Goal: Task Accomplishment & Management: Complete application form

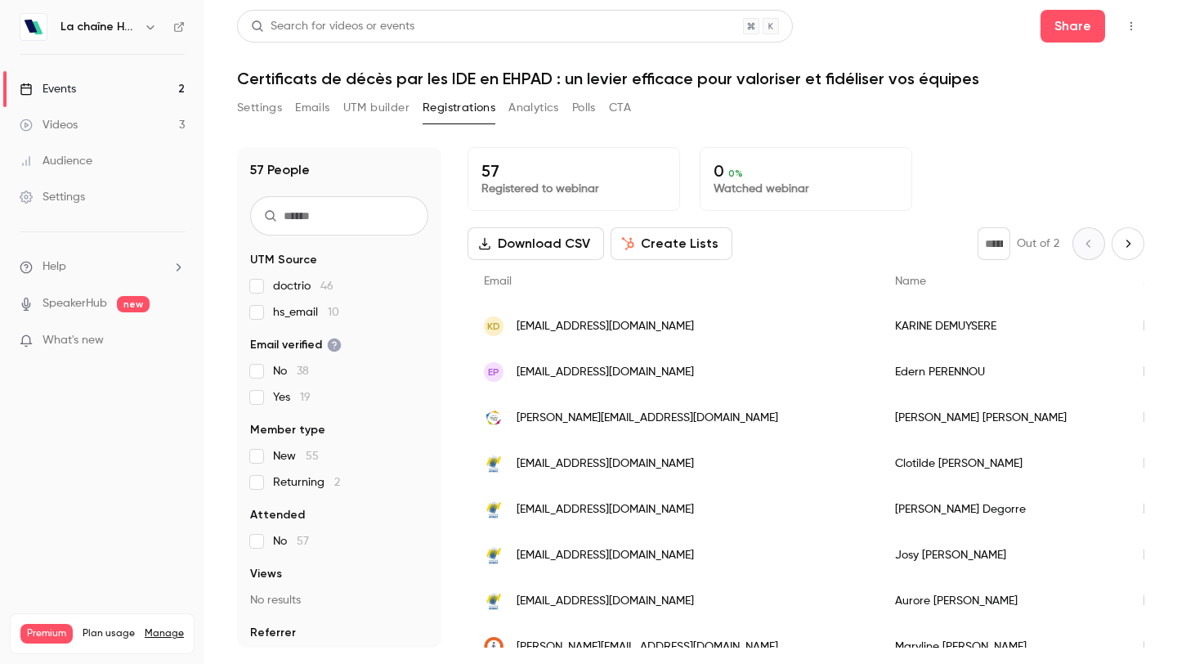
click at [318, 110] on button "Emails" at bounding box center [312, 108] width 34 height 26
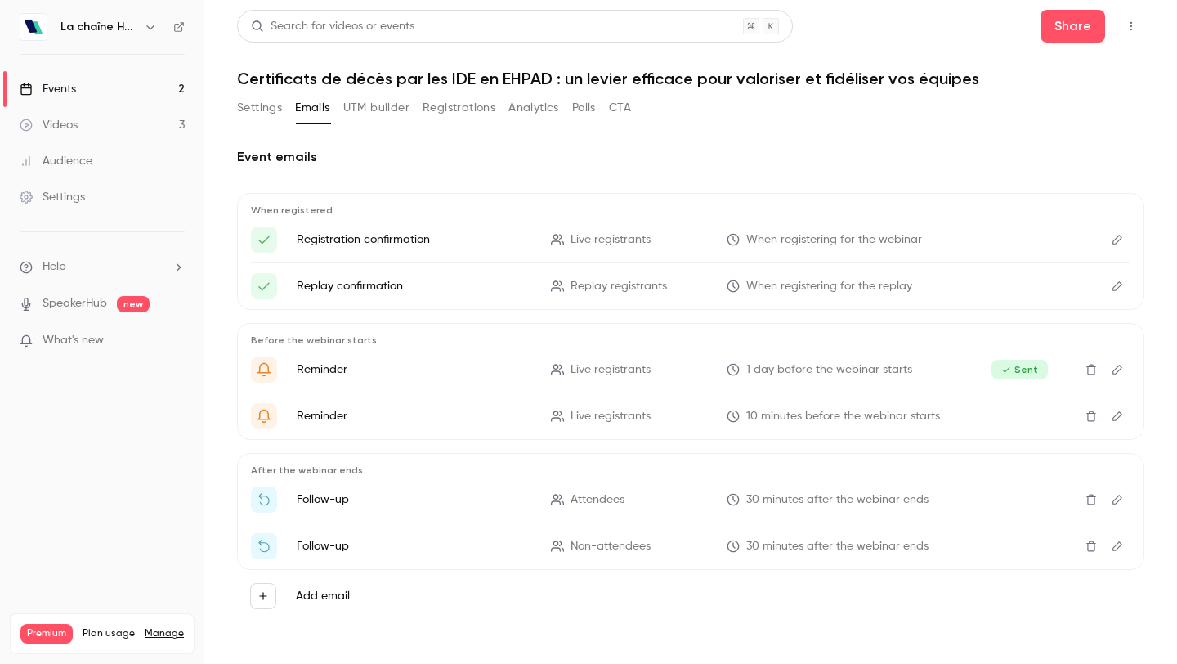
scroll to position [1, 0]
click at [1115, 495] on icon "Edit" at bounding box center [1117, 498] width 13 height 11
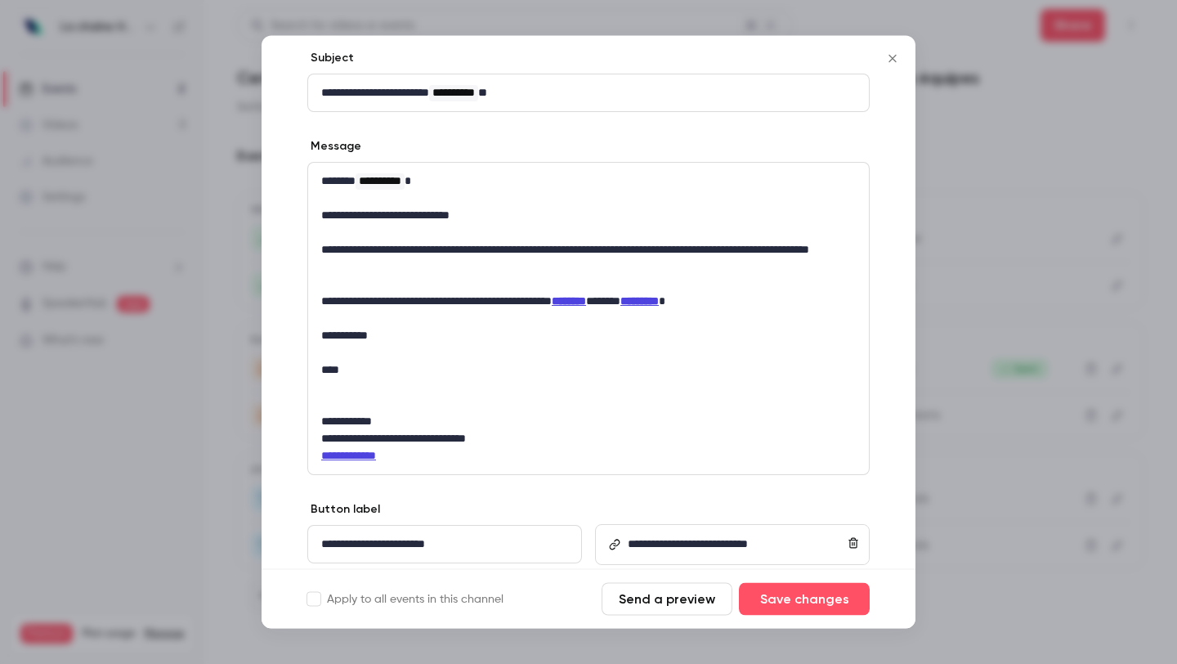
scroll to position [223, 0]
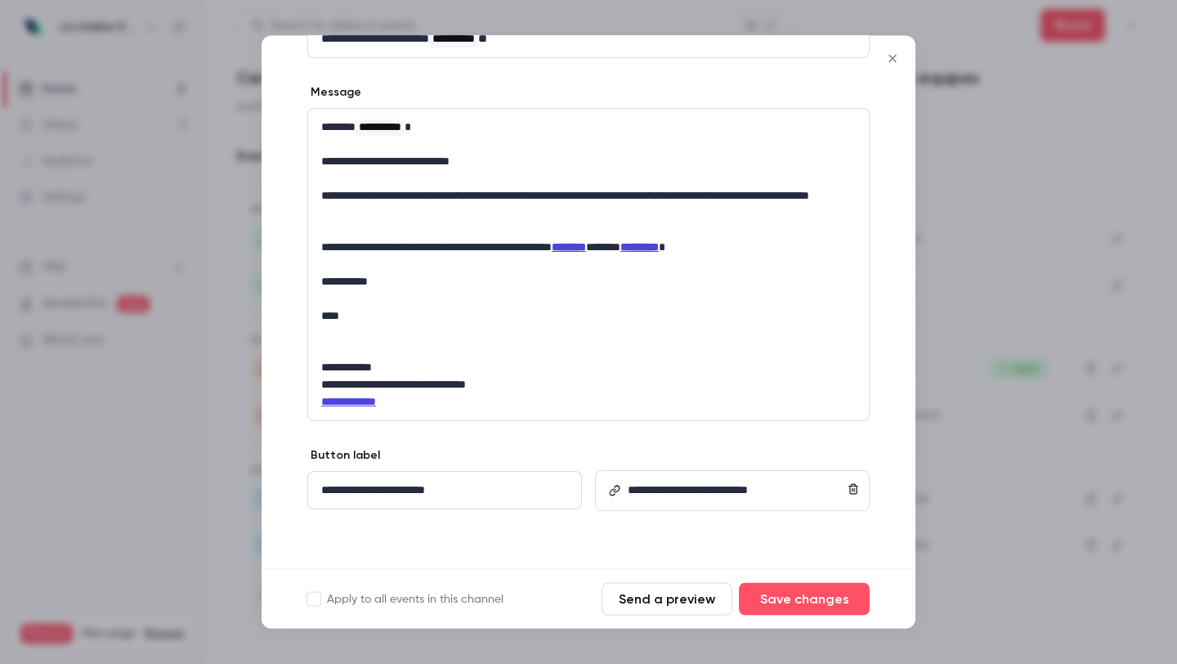
click at [893, 62] on icon "Close" at bounding box center [893, 58] width 20 height 13
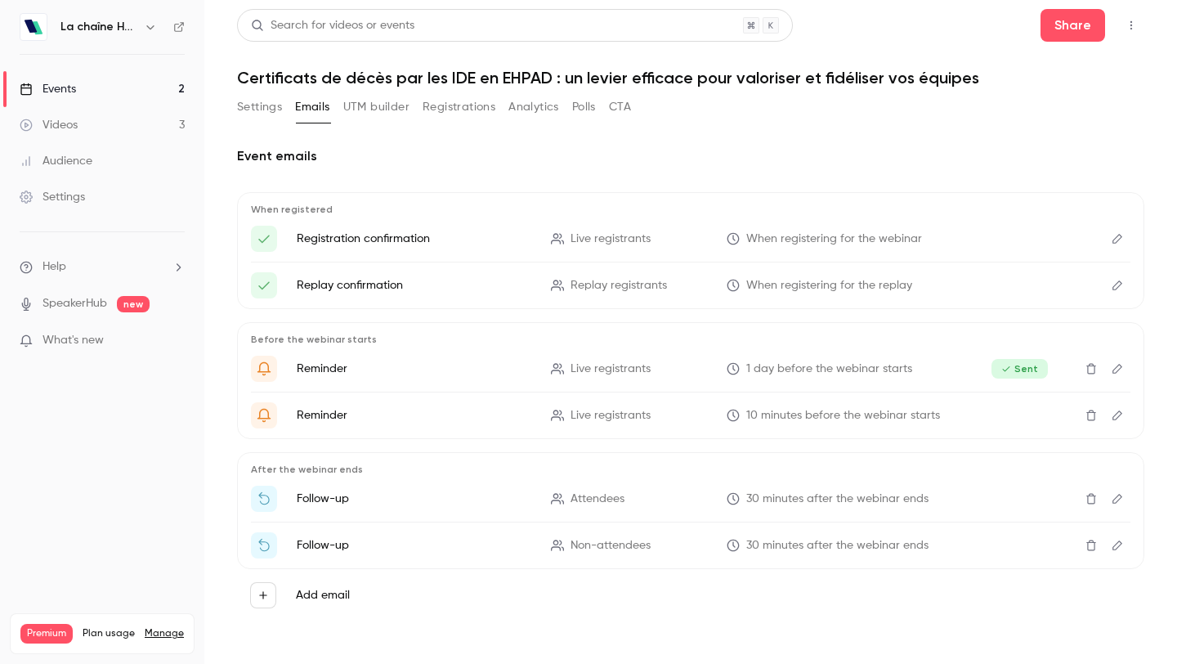
click at [263, 102] on button "Settings" at bounding box center [259, 107] width 45 height 26
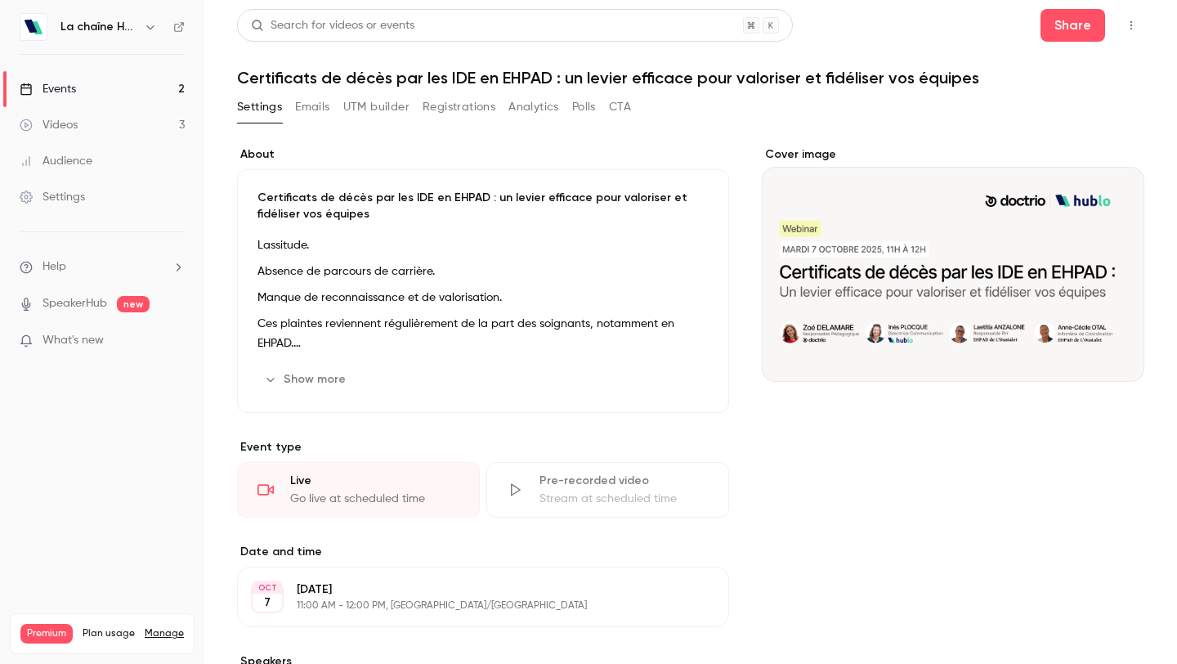
click at [463, 110] on button "Registrations" at bounding box center [459, 107] width 73 height 26
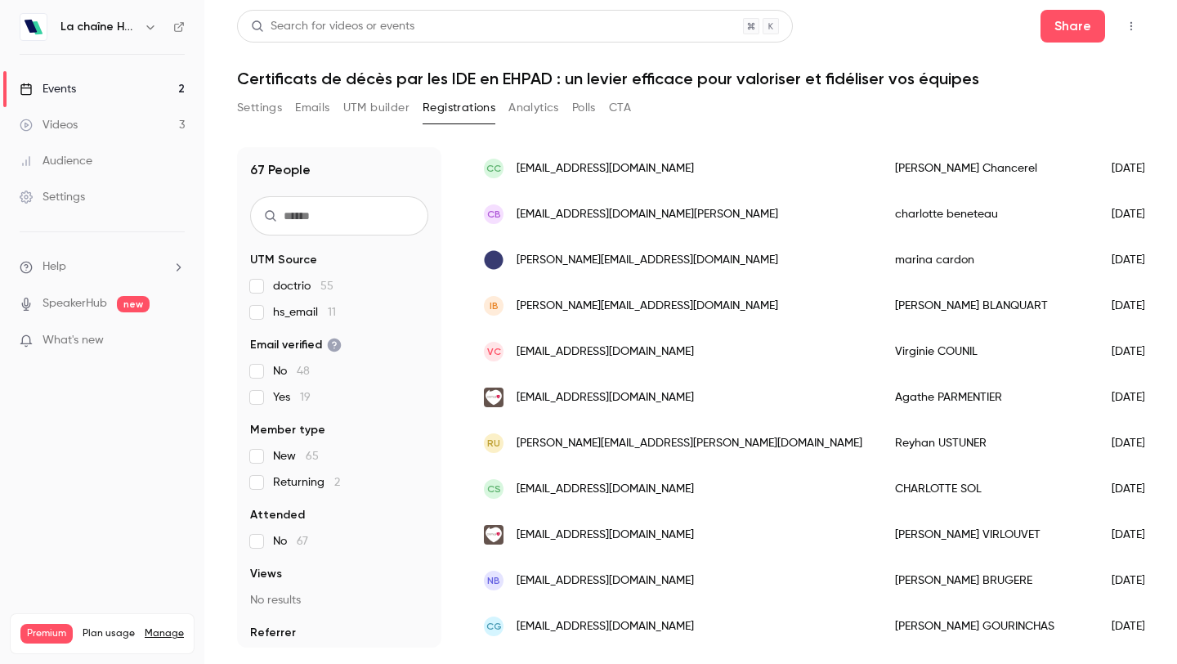
scroll to position [1717, 0]
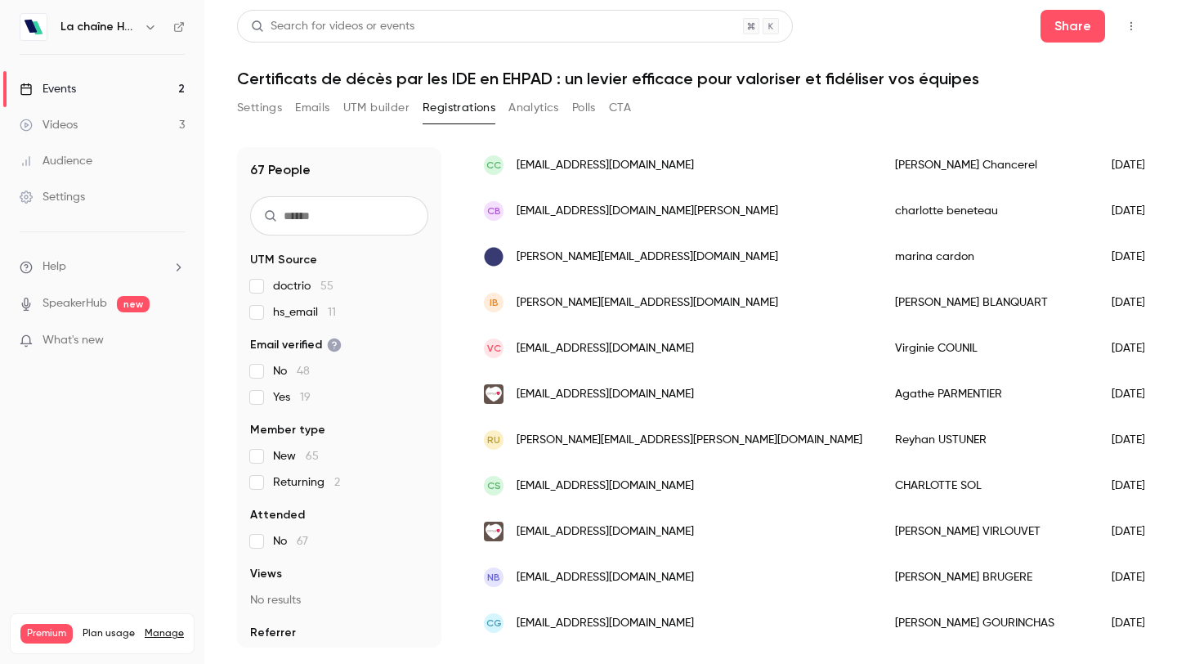
click at [534, 105] on button "Analytics" at bounding box center [533, 108] width 51 height 26
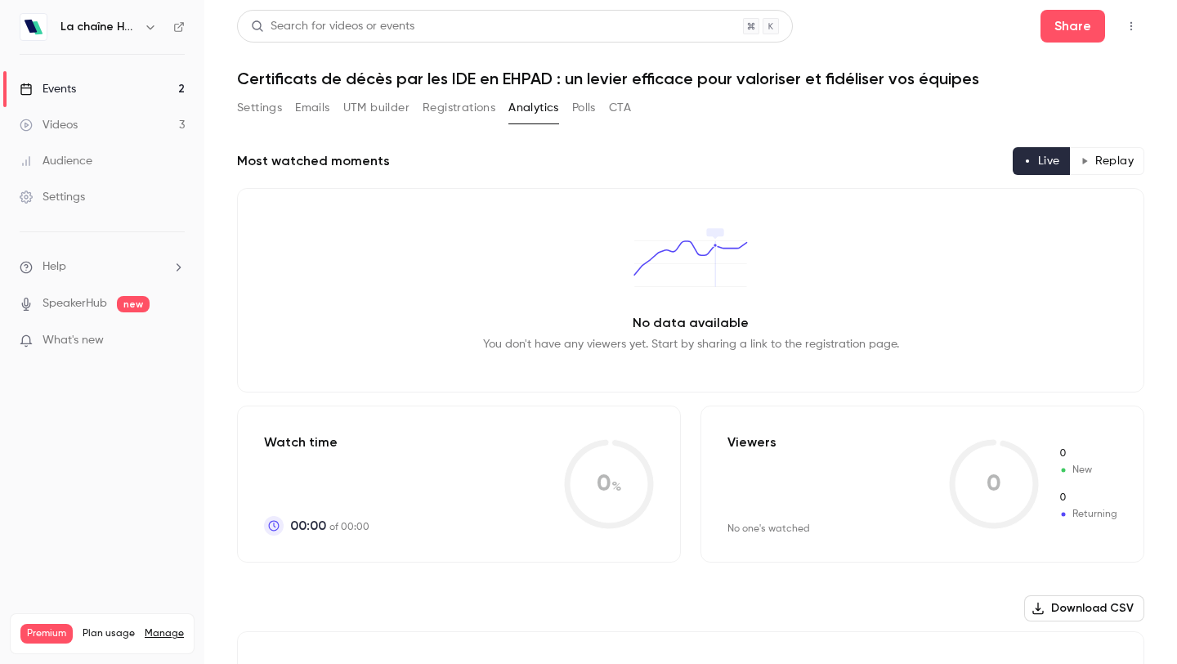
click at [309, 110] on button "Emails" at bounding box center [312, 108] width 34 height 26
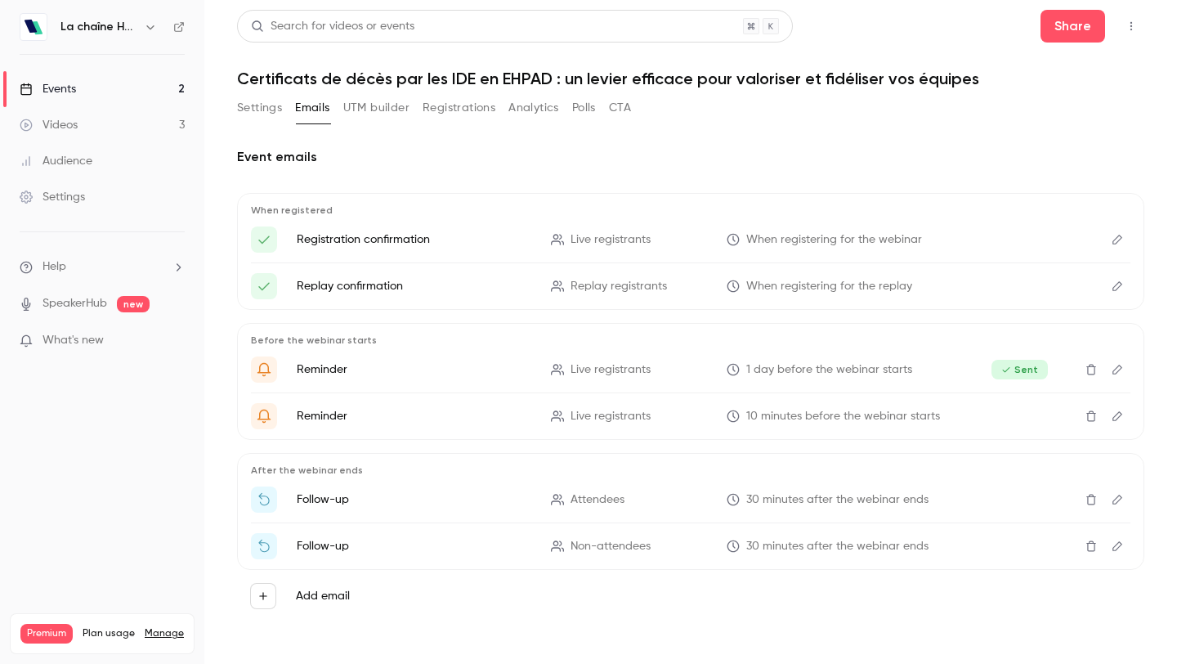
click at [378, 110] on button "UTM builder" at bounding box center [376, 108] width 66 height 26
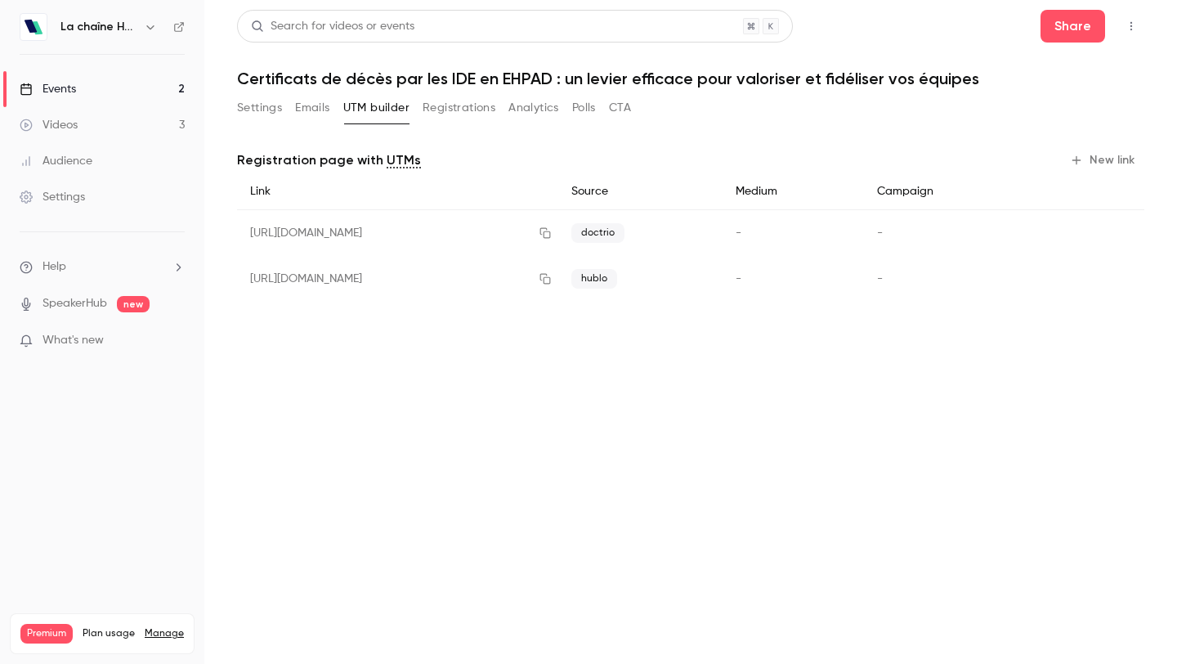
click at [313, 110] on button "Emails" at bounding box center [312, 108] width 34 height 26
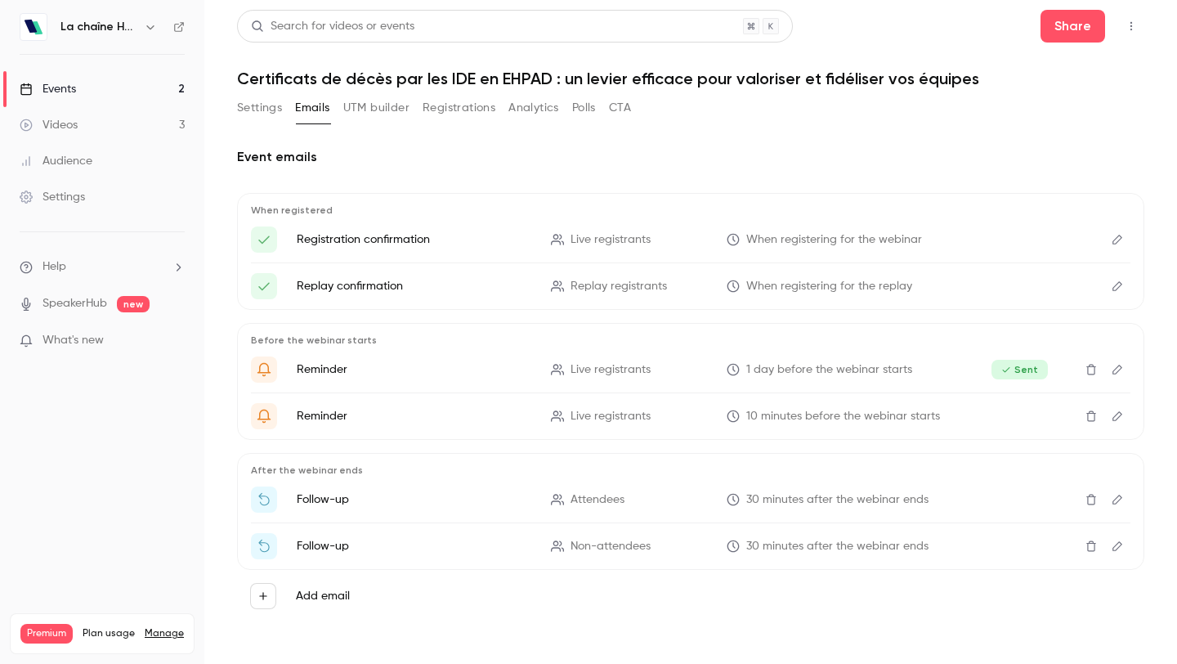
click at [583, 107] on button "Polls" at bounding box center [584, 108] width 24 height 26
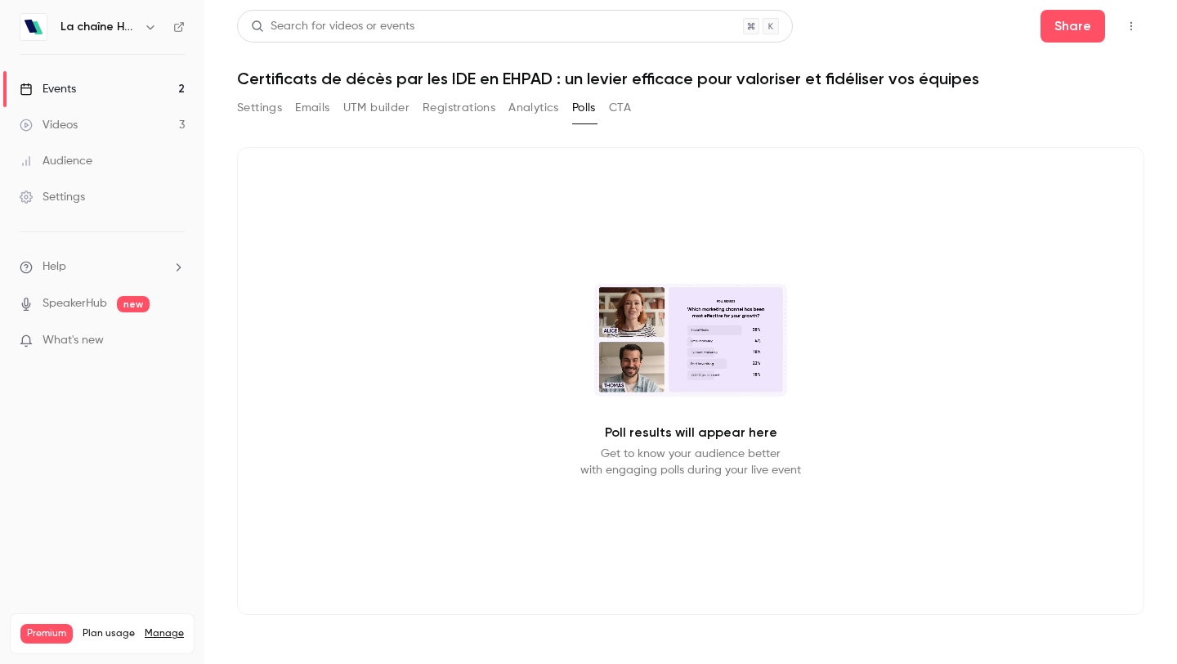
click at [615, 111] on button "CTA" at bounding box center [620, 108] width 22 height 26
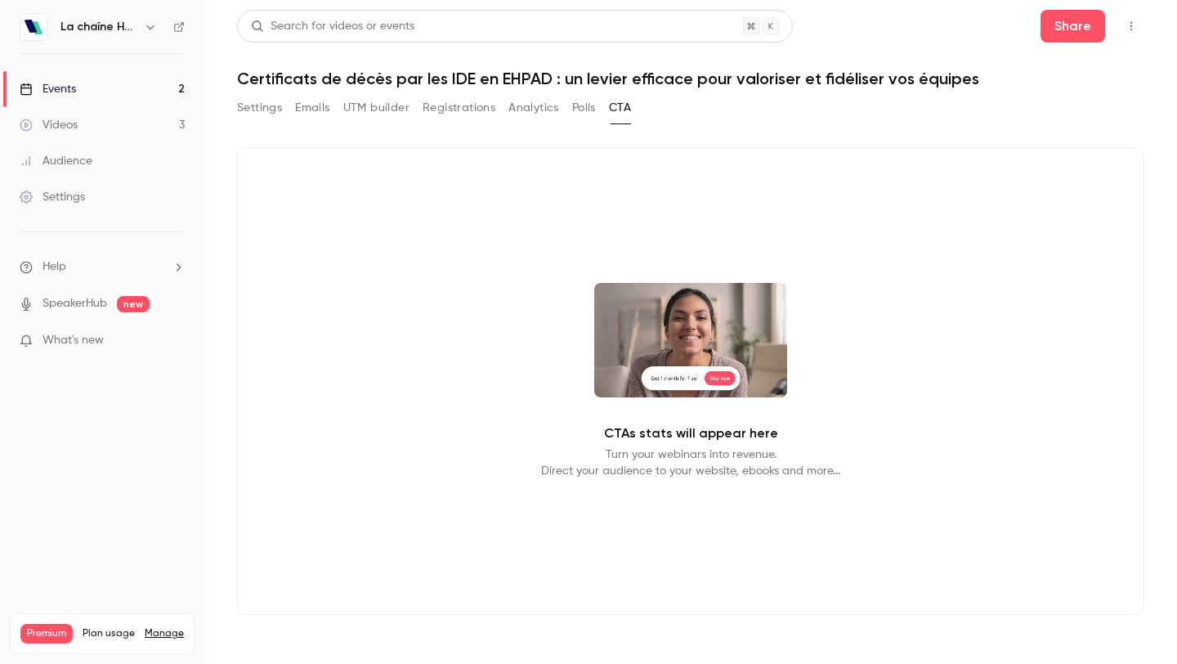
click at [531, 105] on button "Analytics" at bounding box center [533, 108] width 51 height 26
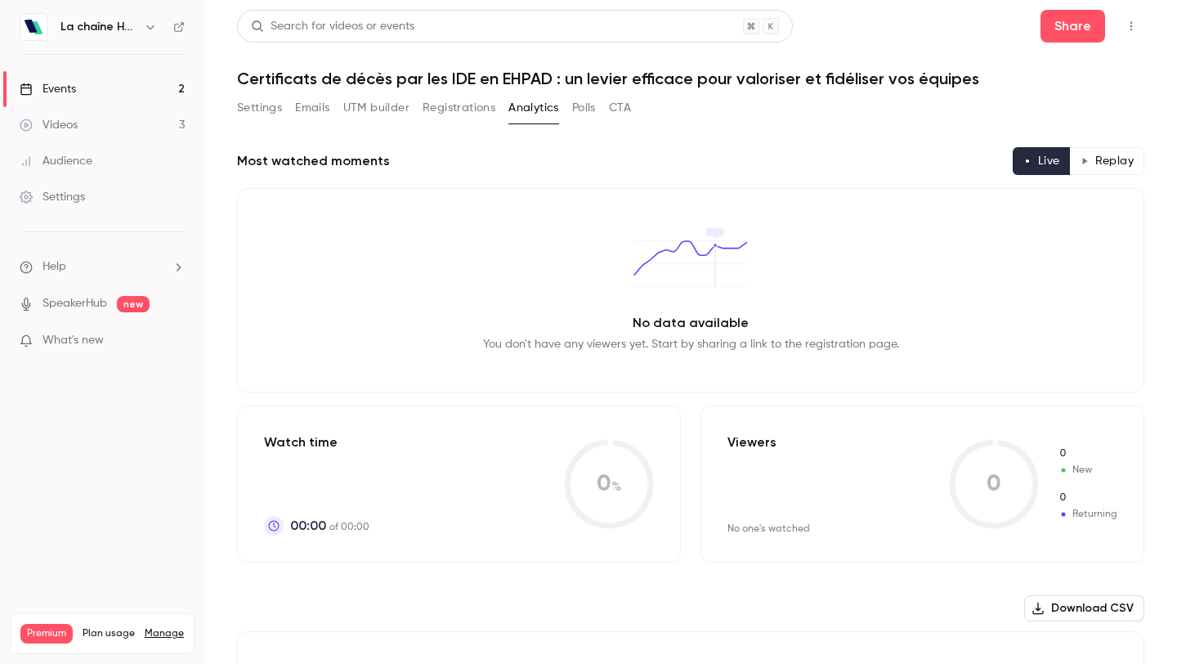
click at [443, 106] on button "Registrations" at bounding box center [459, 108] width 73 height 26
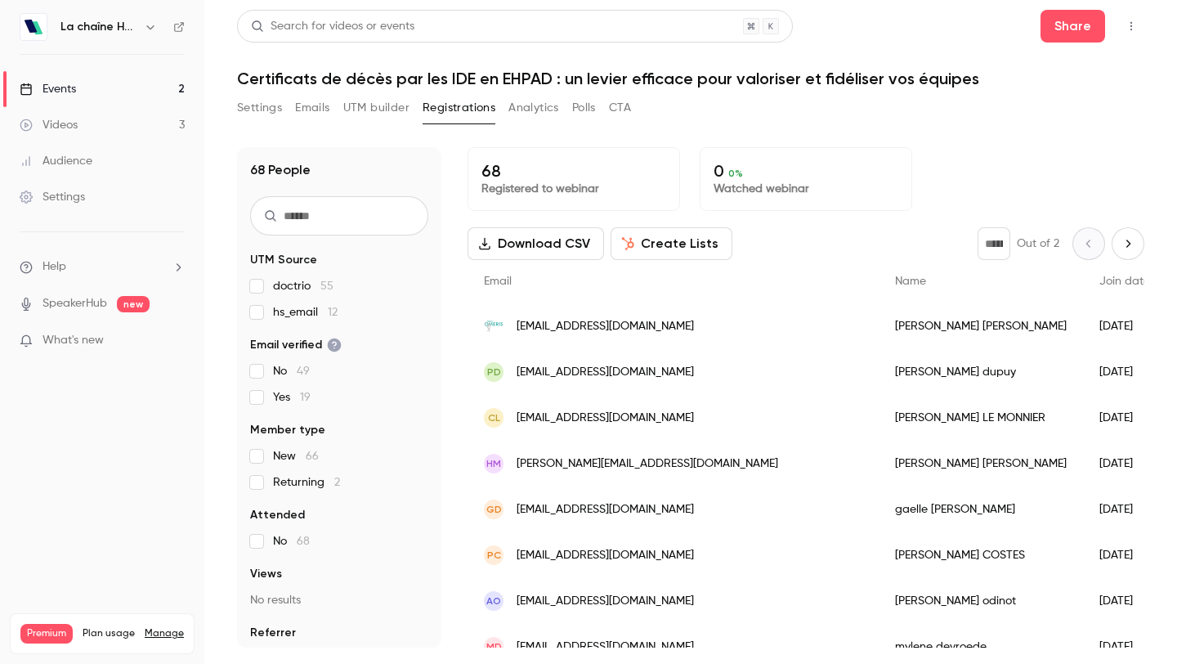
click at [372, 101] on button "UTM builder" at bounding box center [376, 108] width 66 height 26
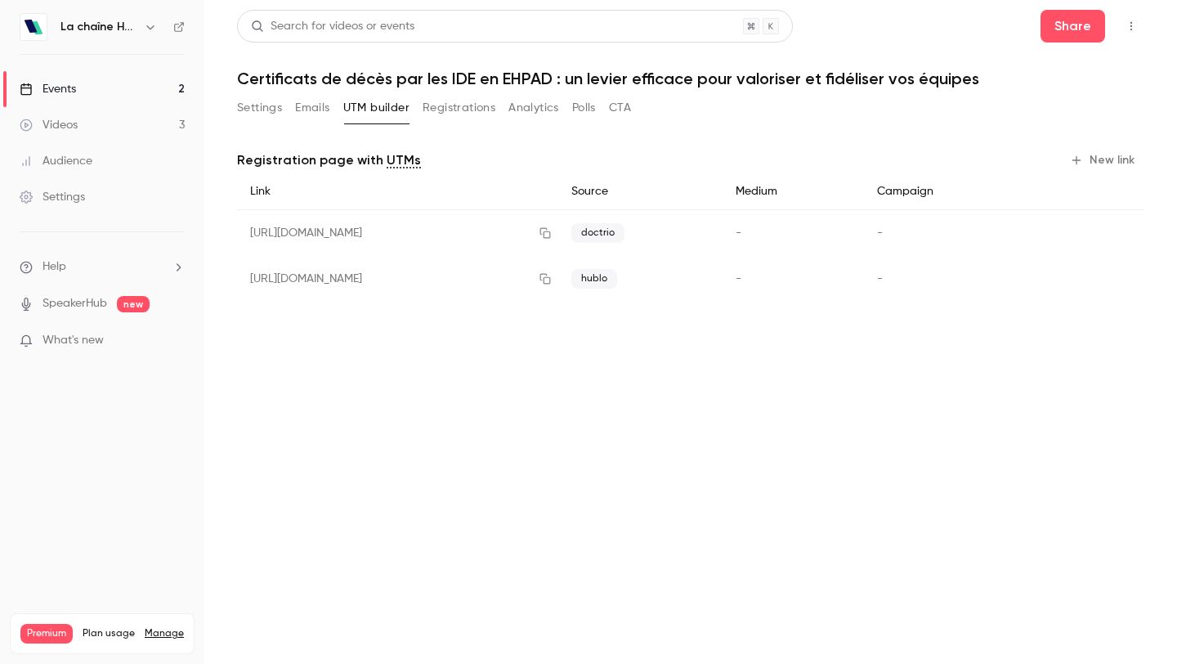
click at [246, 107] on button "Settings" at bounding box center [259, 108] width 45 height 26
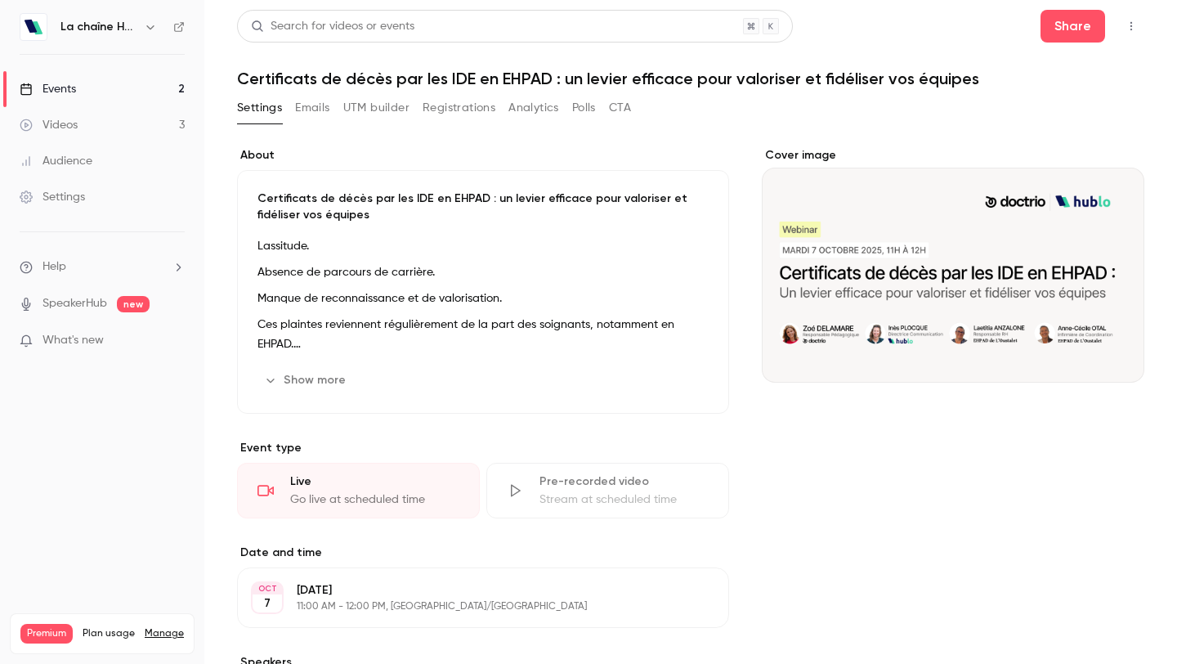
click at [318, 113] on button "Emails" at bounding box center [312, 108] width 34 height 26
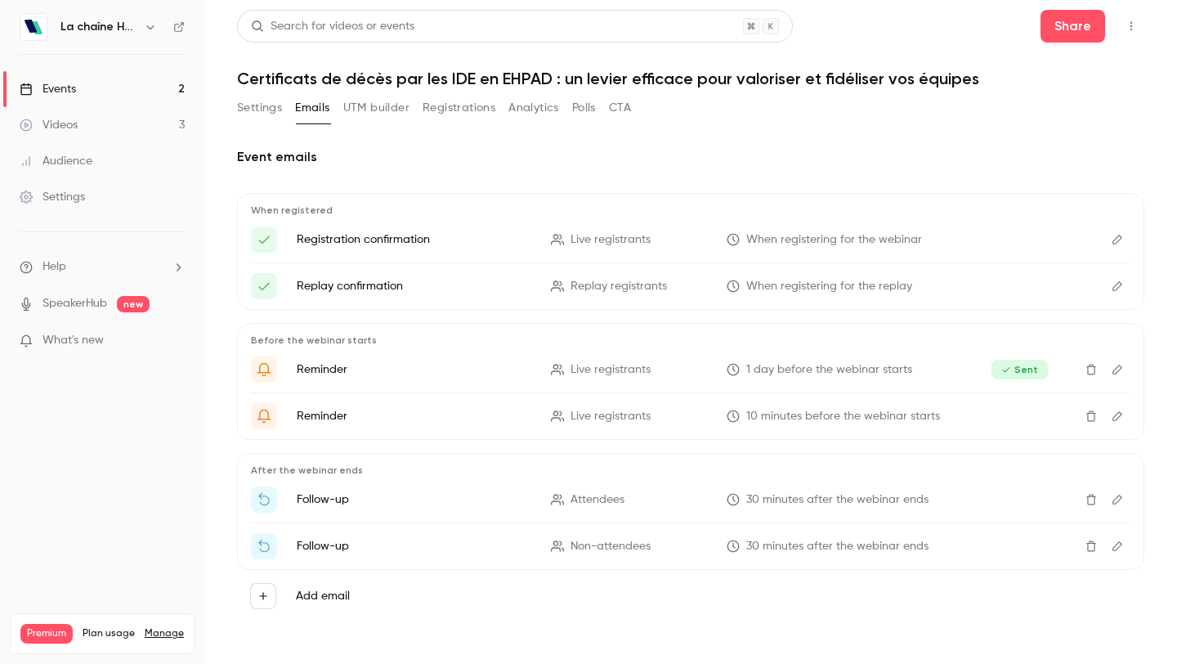
click at [446, 110] on button "Registrations" at bounding box center [459, 108] width 73 height 26
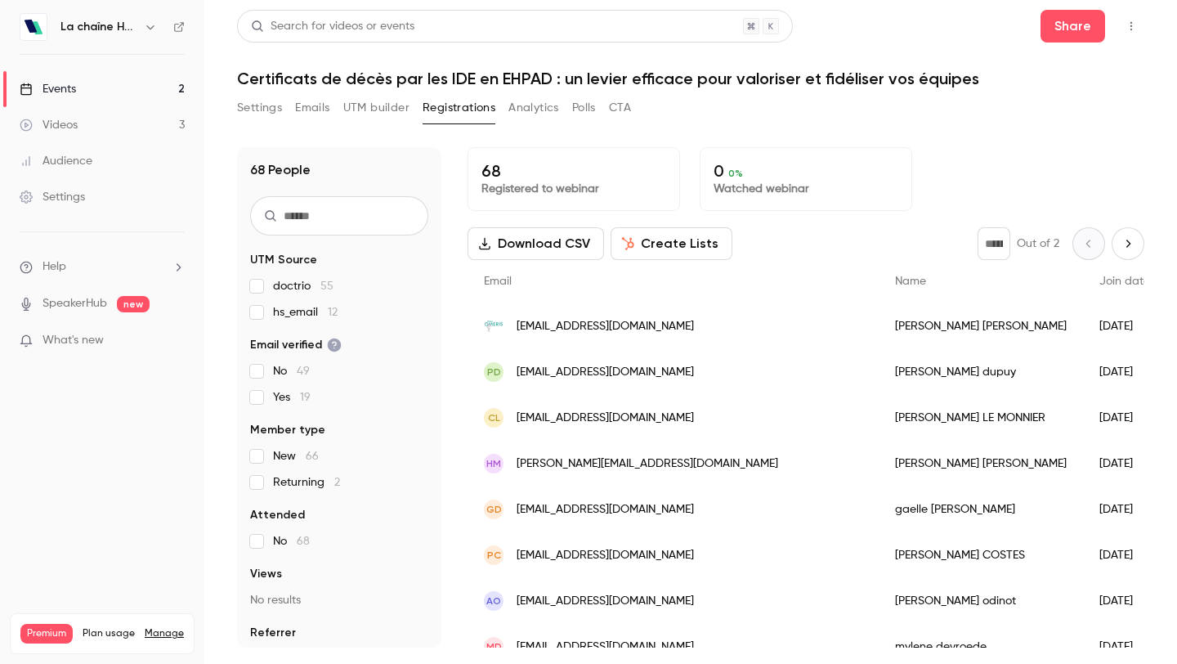
click at [662, 243] on button "Create Lists" at bounding box center [672, 243] width 122 height 33
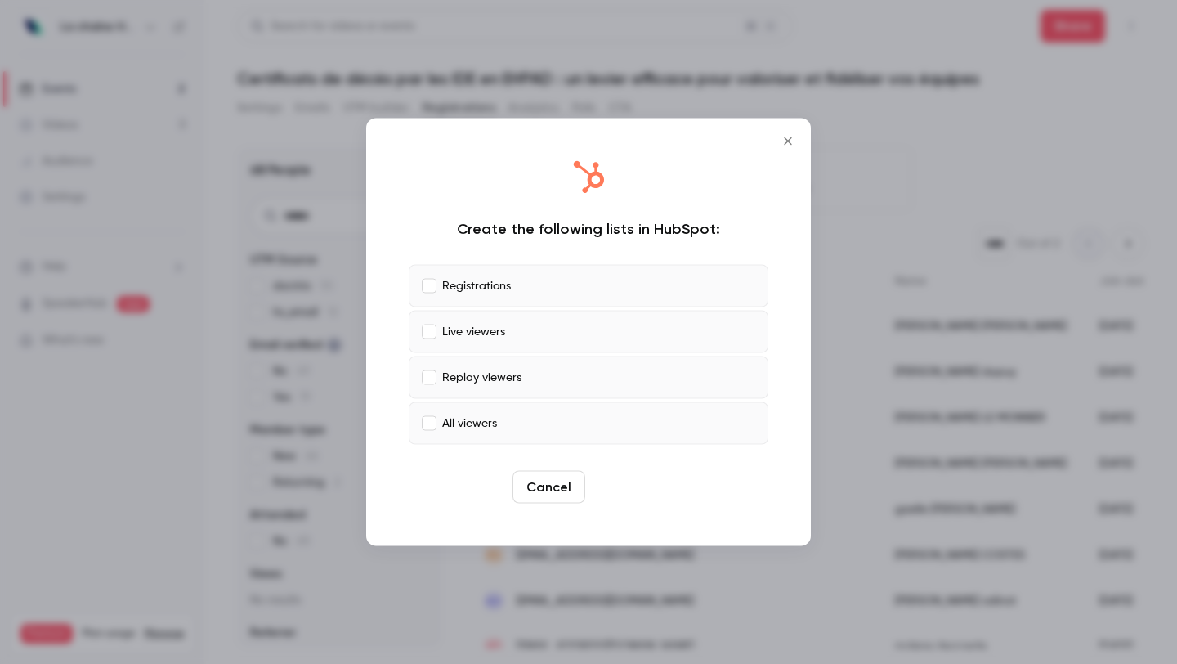
click at [633, 485] on button "Create" at bounding box center [629, 487] width 74 height 33
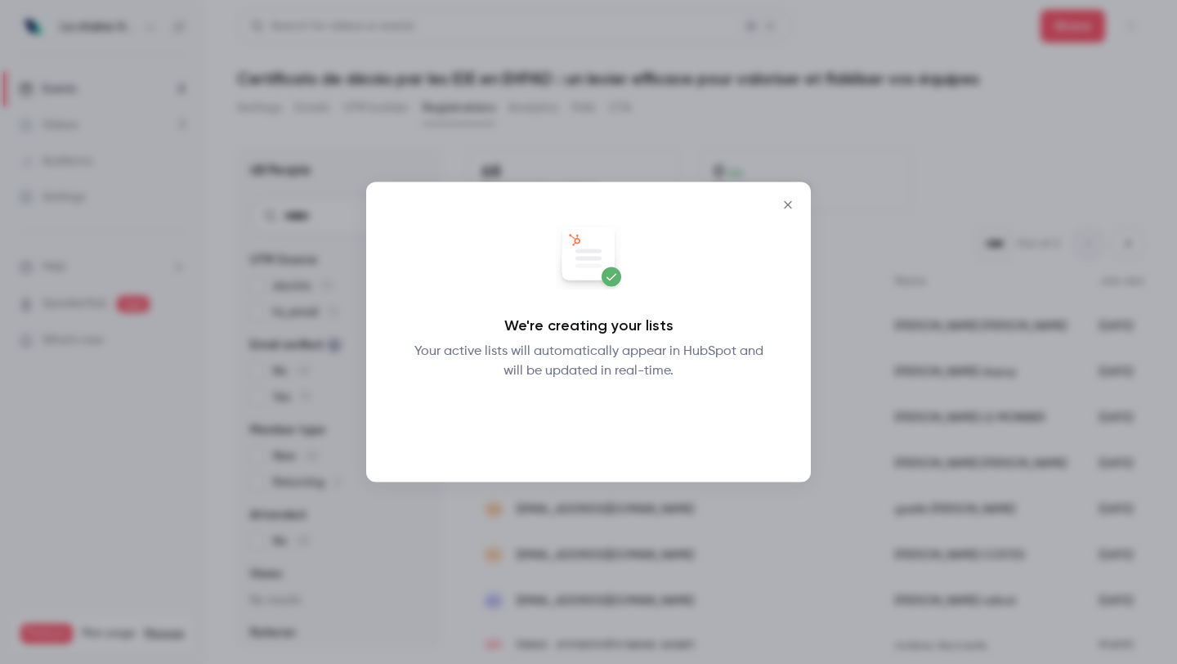
click at [584, 424] on button "Okay" at bounding box center [589, 423] width 60 height 33
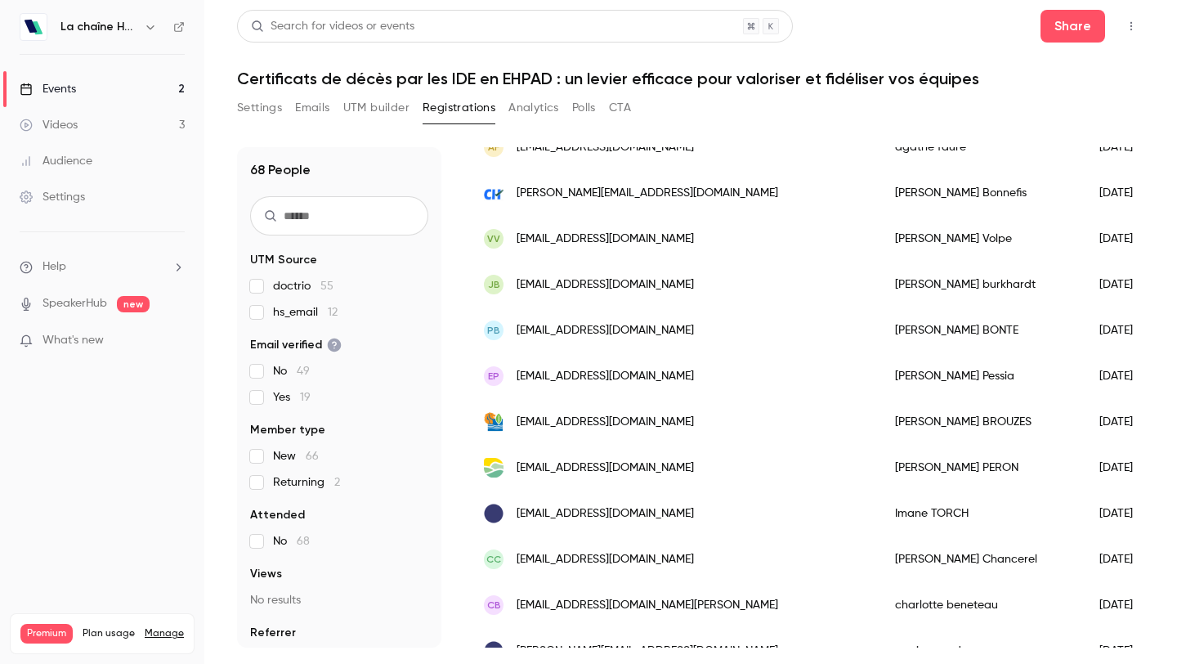
scroll to position [1376, 0]
